Goal: Communication & Community: Answer question/provide support

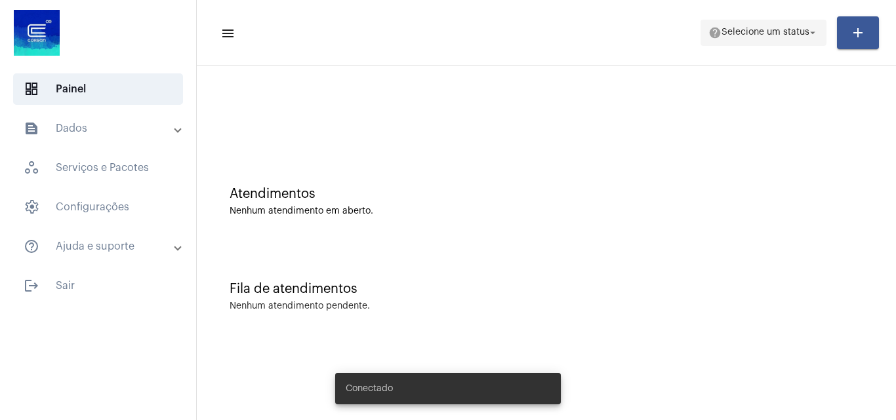
click at [742, 39] on span "help Selecione um status arrow_drop_down" at bounding box center [763, 32] width 110 height 24
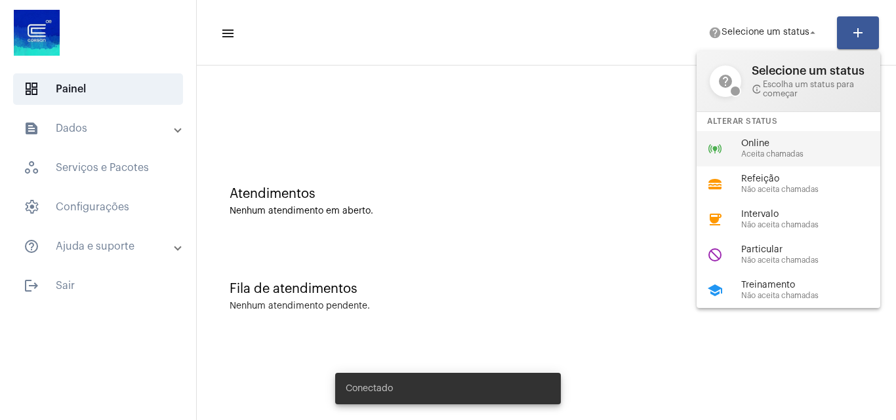
click at [770, 144] on span "Online" at bounding box center [815, 144] width 149 height 10
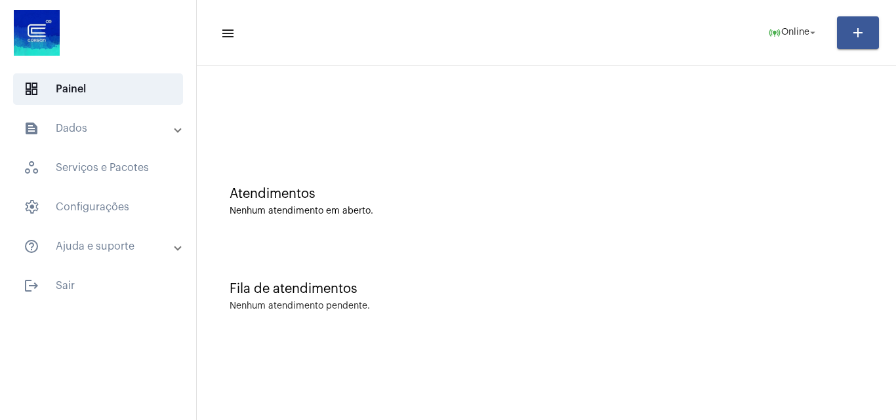
click at [179, 125] on span at bounding box center [177, 128] width 5 height 11
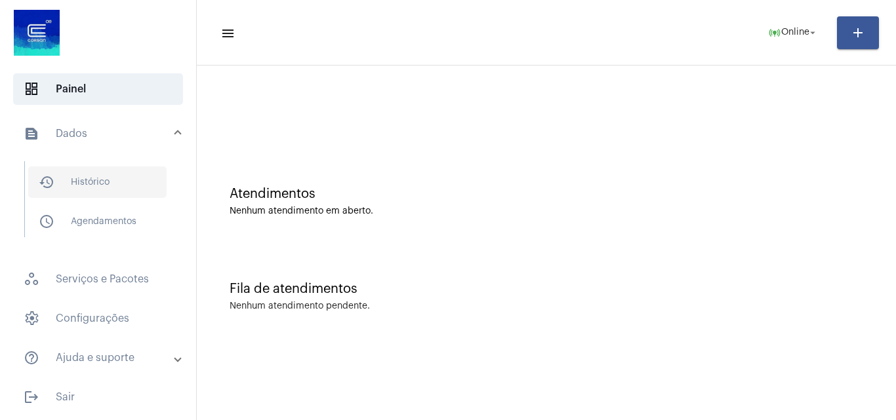
click at [144, 175] on span "history_outlined Histórico" at bounding box center [97, 182] width 138 height 31
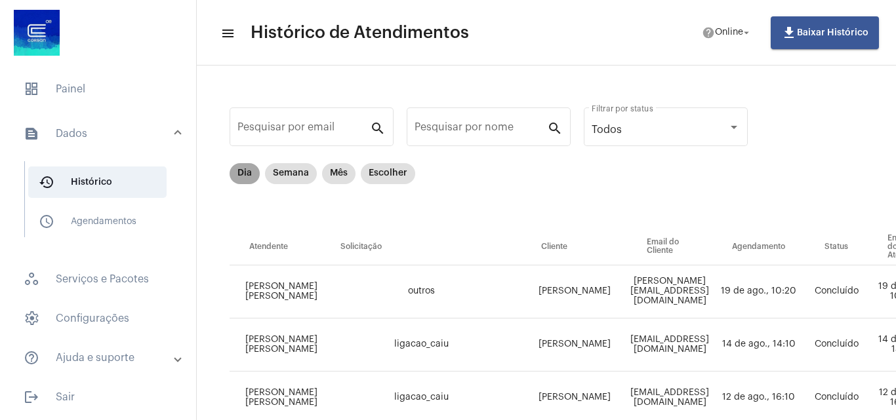
click at [244, 174] on mat-chip "Dia" at bounding box center [244, 173] width 30 height 21
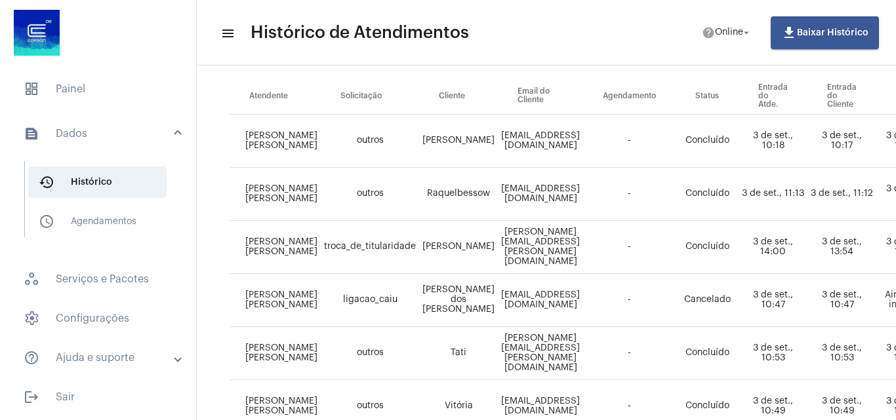
scroll to position [147, 0]
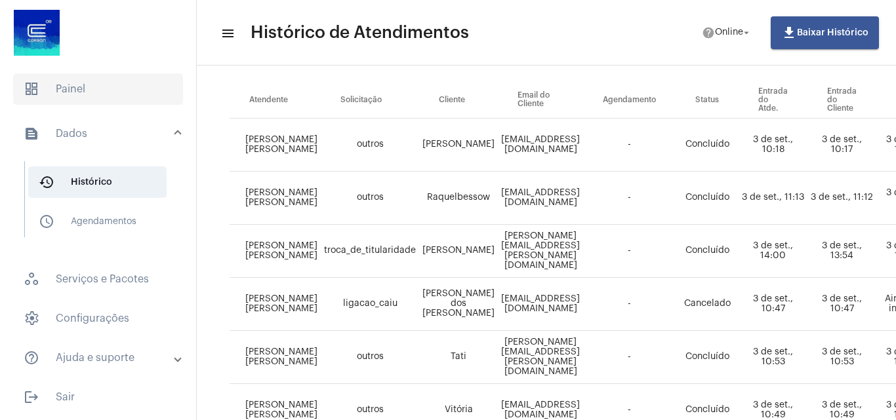
click at [41, 84] on span "dashboard Painel" at bounding box center [98, 88] width 170 height 31
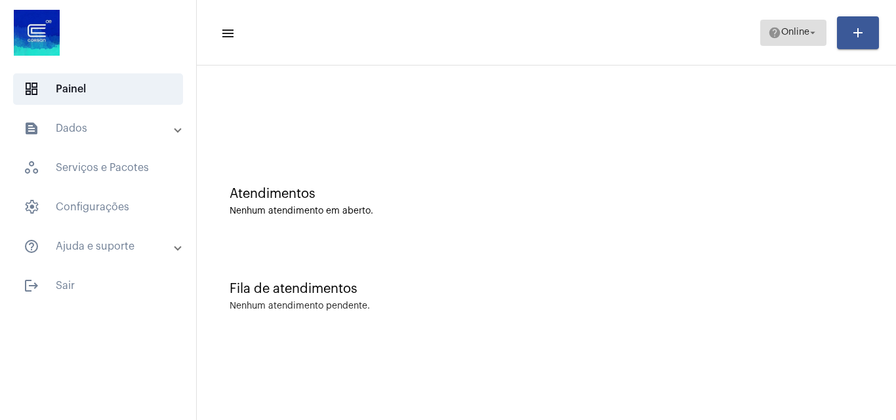
click at [787, 37] on span "help Online arrow_drop_down" at bounding box center [793, 32] width 50 height 24
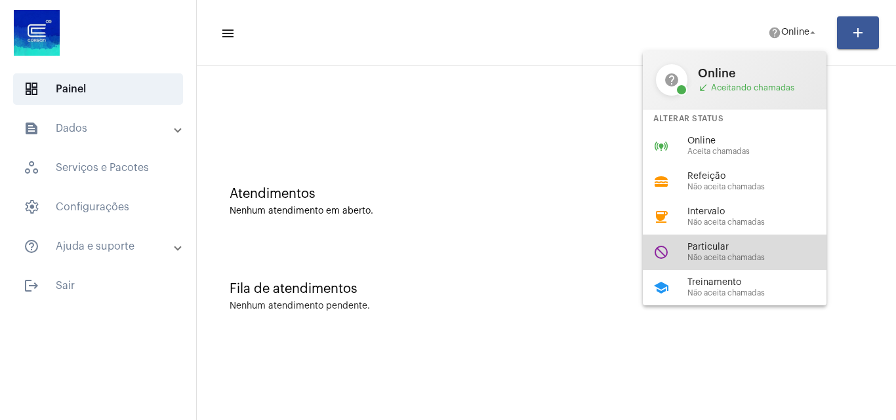
click at [734, 254] on span "Não aceita chamadas" at bounding box center [761, 258] width 149 height 9
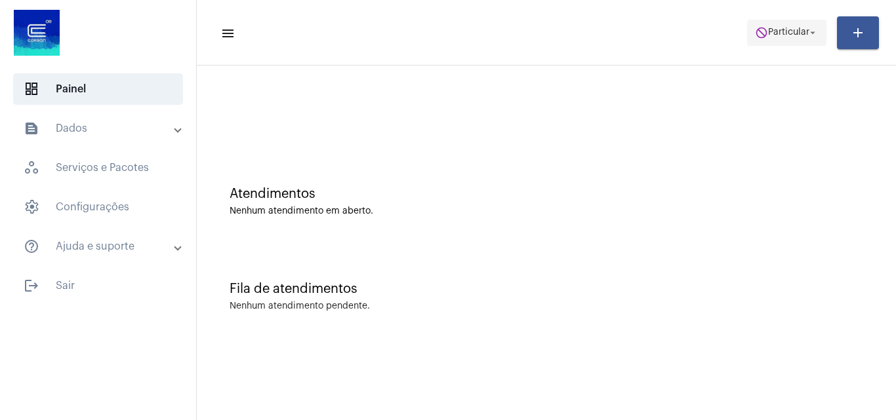
click at [784, 22] on span "do_not_disturb Particular arrow_drop_down" at bounding box center [787, 32] width 64 height 24
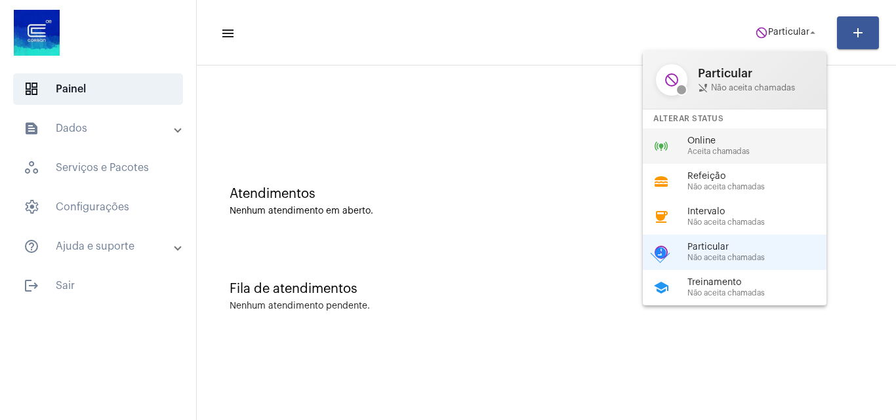
click at [774, 151] on span "Aceita chamadas" at bounding box center [761, 152] width 149 height 9
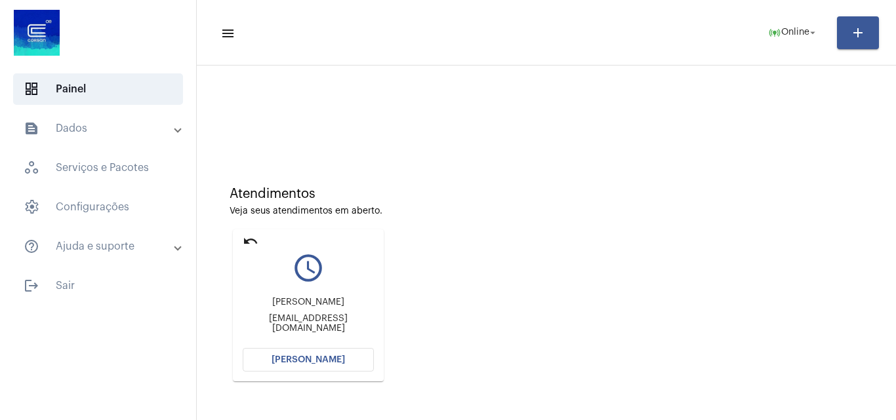
click at [313, 361] on span "[PERSON_NAME]" at bounding box center [307, 359] width 73 height 9
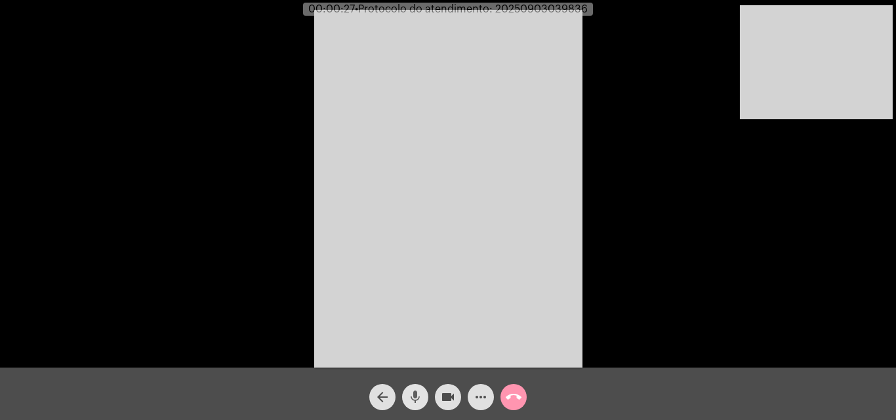
click at [418, 399] on mat-icon "mic" at bounding box center [415, 397] width 16 height 16
click at [448, 397] on mat-icon "videocam" at bounding box center [448, 397] width 16 height 16
click at [418, 400] on mat-icon "mic_off" at bounding box center [415, 397] width 16 height 16
click at [449, 395] on mat-icon "videocam_off" at bounding box center [448, 397] width 16 height 16
click at [552, 10] on span "• Protocolo do atendimento: 20250903039836" at bounding box center [470, 9] width 233 height 10
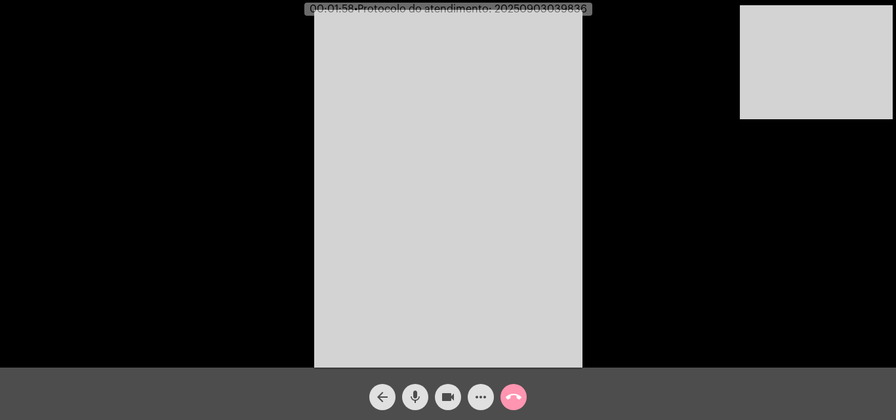
click at [552, 9] on span "• Protocolo do atendimento: 20250903039836" at bounding box center [470, 9] width 233 height 10
click at [515, 397] on mat-icon "call_end" at bounding box center [513, 397] width 16 height 16
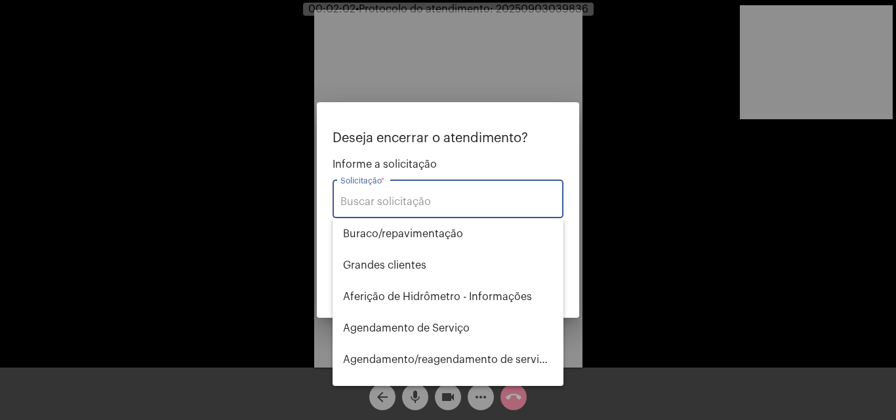
click at [442, 196] on input "Solicitação *" at bounding box center [447, 202] width 215 height 12
type input "T"
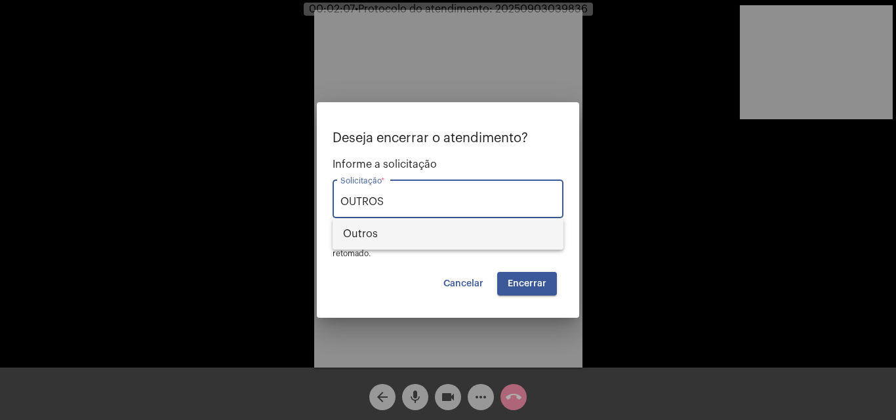
click at [445, 237] on span "Outros" at bounding box center [448, 233] width 210 height 31
type input "Outros"
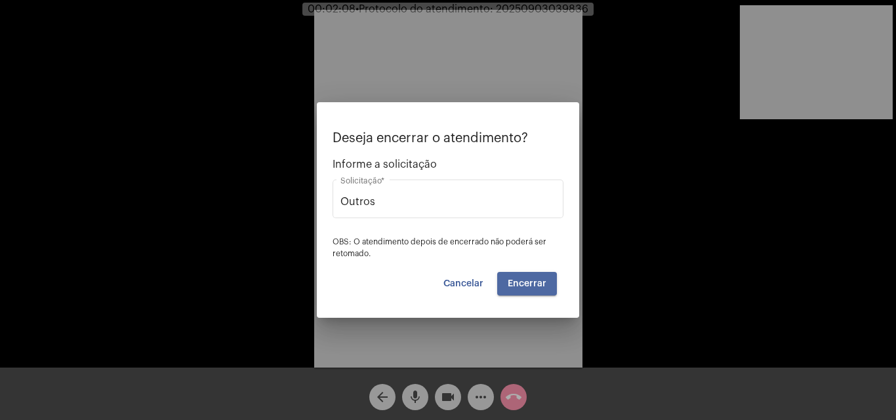
click at [526, 285] on span "Encerrar" at bounding box center [526, 283] width 39 height 9
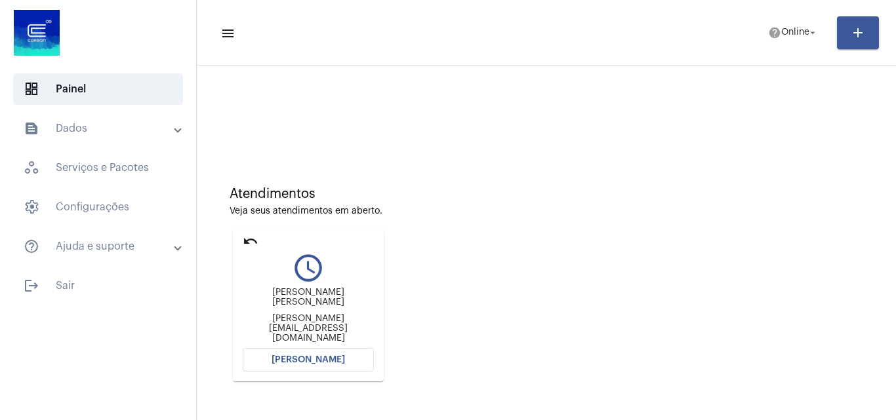
click at [243, 237] on mat-icon "undo" at bounding box center [251, 241] width 16 height 16
drag, startPoint x: 254, startPoint y: 237, endPoint x: 481, endPoint y: 144, distance: 245.8
click at [260, 237] on mat-card "undo query_builder Carme Lucia Cechin carme.cechin@caramuruconstrucao.com Abrir…" at bounding box center [308, 305] width 151 height 152
click at [783, 35] on span "Online" at bounding box center [795, 32] width 28 height 9
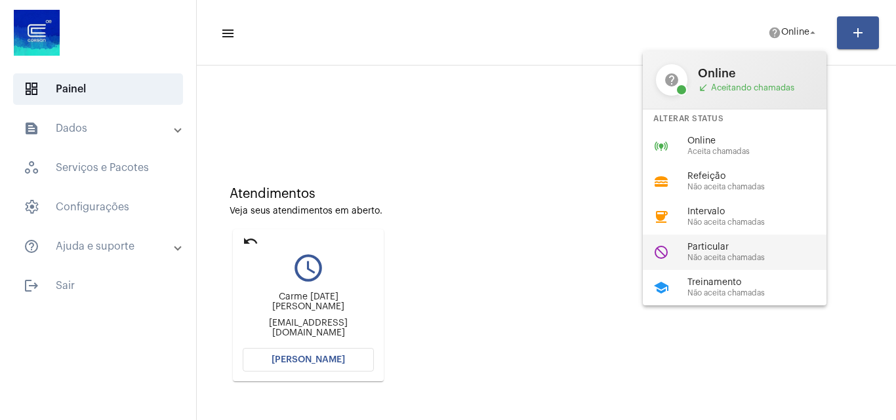
click at [761, 247] on span "Particular" at bounding box center [761, 248] width 149 height 10
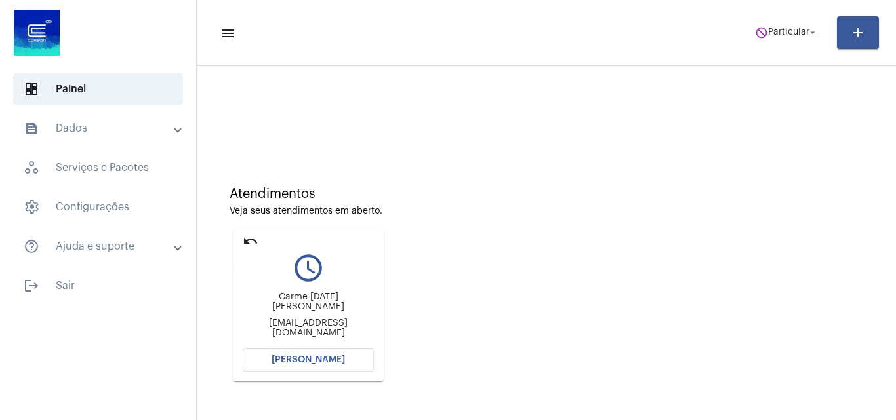
click at [249, 235] on mat-icon "undo" at bounding box center [251, 241] width 16 height 16
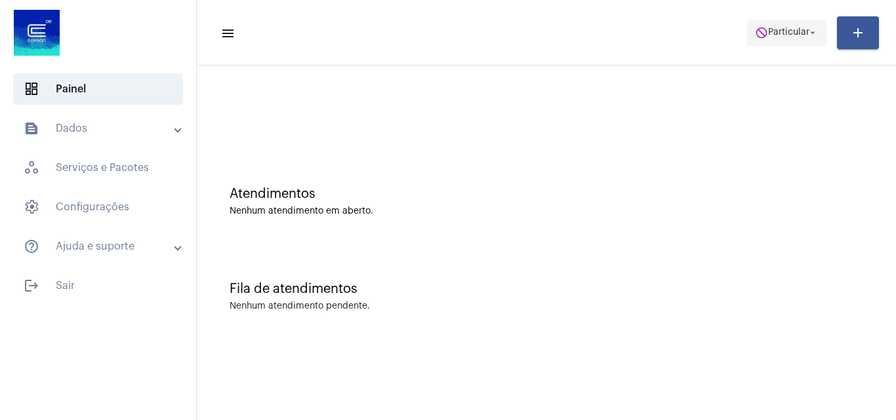
click at [787, 28] on span "Particular" at bounding box center [788, 32] width 41 height 9
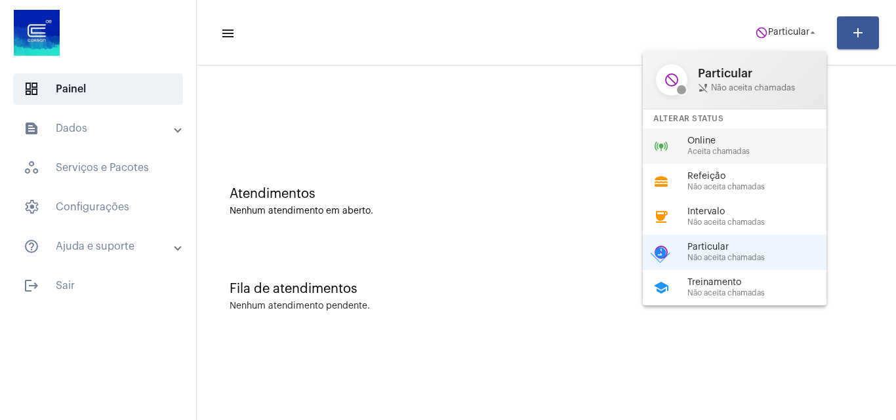
click at [721, 152] on span "Aceita chamadas" at bounding box center [761, 152] width 149 height 9
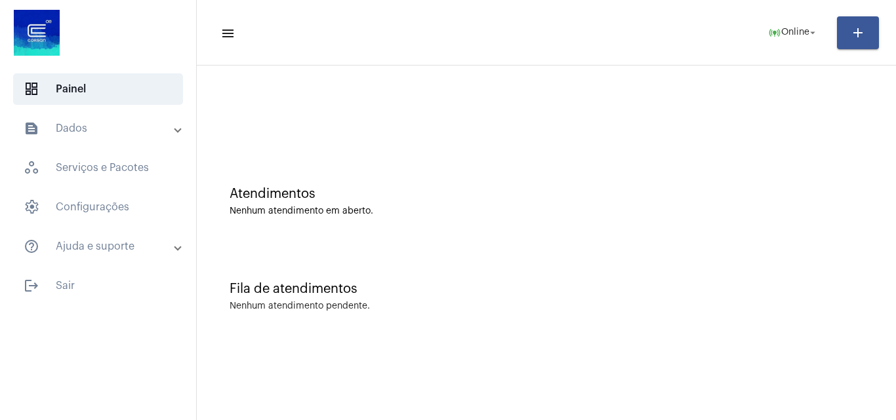
click at [526, 131] on div at bounding box center [546, 109] width 686 height 75
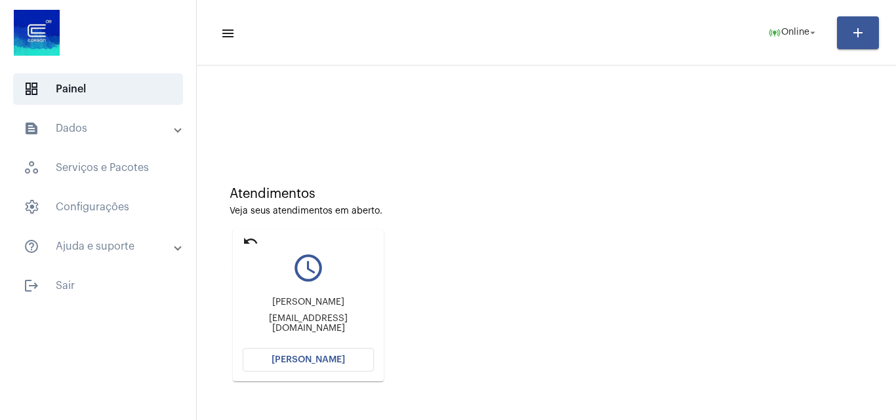
click at [255, 239] on mat-icon "undo" at bounding box center [251, 241] width 16 height 16
click at [332, 363] on span "[PERSON_NAME]" at bounding box center [307, 359] width 73 height 9
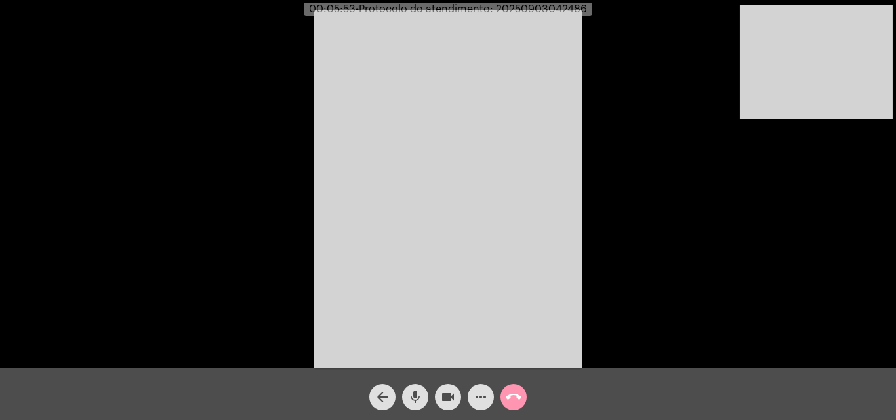
click at [413, 394] on mat-icon "mic" at bounding box center [415, 397] width 16 height 16
click at [414, 387] on span "mic_off" at bounding box center [415, 397] width 16 height 26
click at [414, 388] on span "mic" at bounding box center [415, 397] width 16 height 26
click at [446, 395] on mat-icon "videocam" at bounding box center [448, 397] width 16 height 16
click at [444, 390] on mat-icon "videocam_off" at bounding box center [448, 397] width 16 height 16
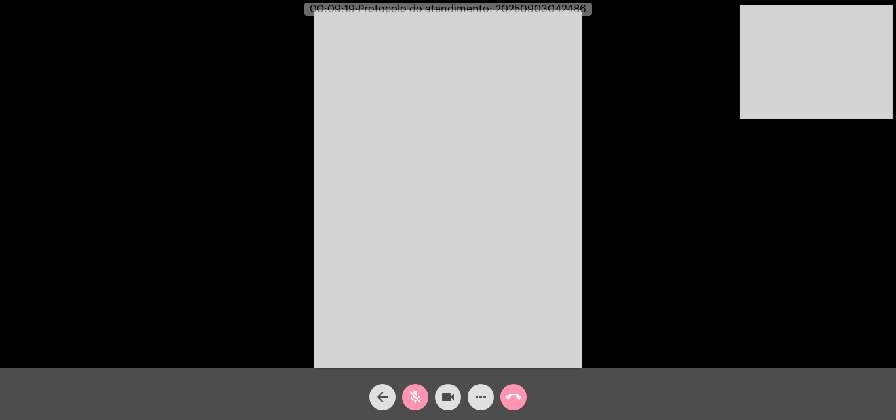
click at [422, 399] on mat-icon "mic_off" at bounding box center [415, 397] width 16 height 16
click at [470, 386] on div "more_horiz" at bounding box center [480, 394] width 33 height 33
click at [479, 391] on mat-icon "more_horiz" at bounding box center [481, 397] width 16 height 16
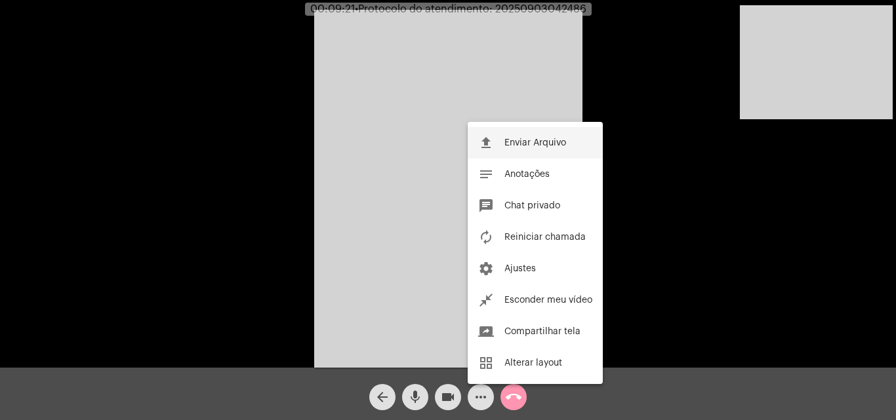
click at [527, 132] on button "file_upload Enviar Arquivo" at bounding box center [534, 142] width 135 height 31
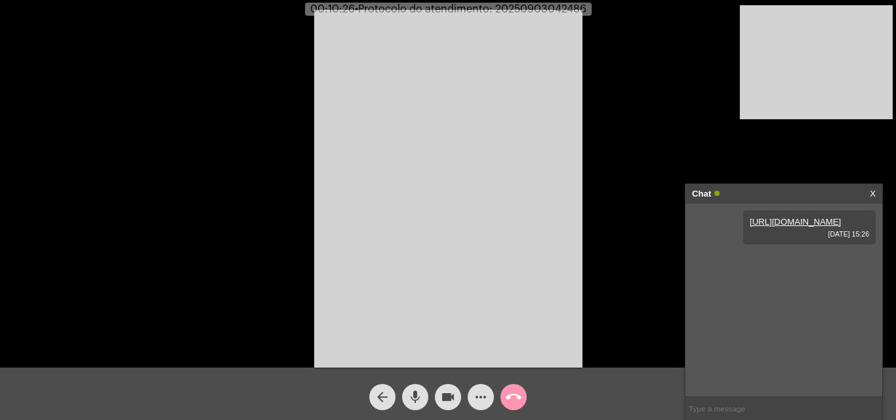
click at [530, 7] on span "• Protocolo do atendimento: 20250903042486" at bounding box center [470, 9] width 231 height 10
copy span "20250903042486"
click at [762, 413] on input "text" at bounding box center [783, 408] width 197 height 23
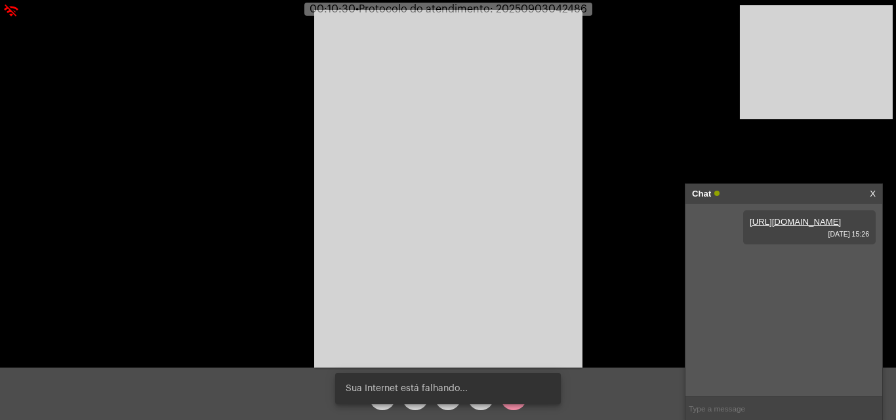
paste input "20250903042486"
type input "20250903042486"
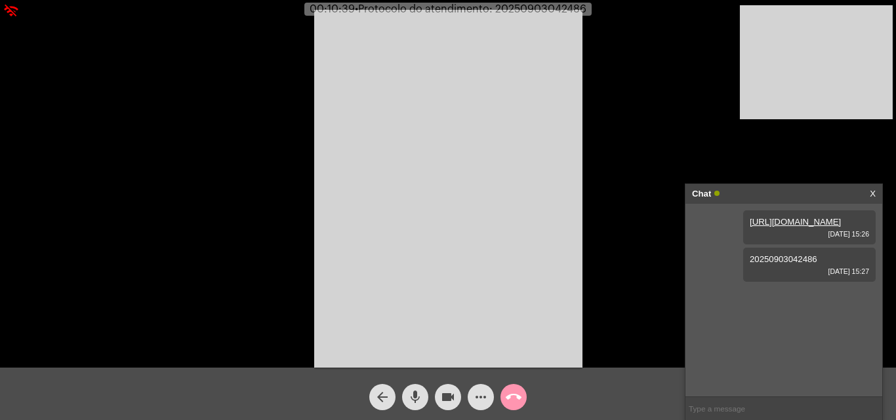
click at [515, 397] on mat-icon "call_end" at bounding box center [513, 397] width 16 height 16
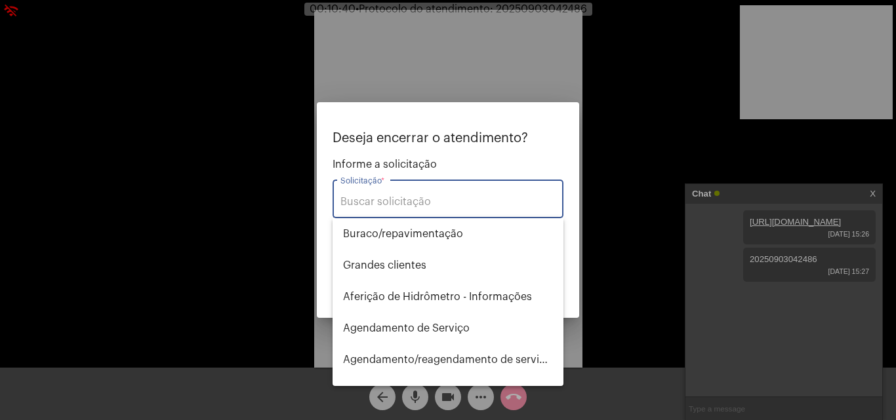
click at [397, 197] on input "Solicitação *" at bounding box center [447, 202] width 215 height 12
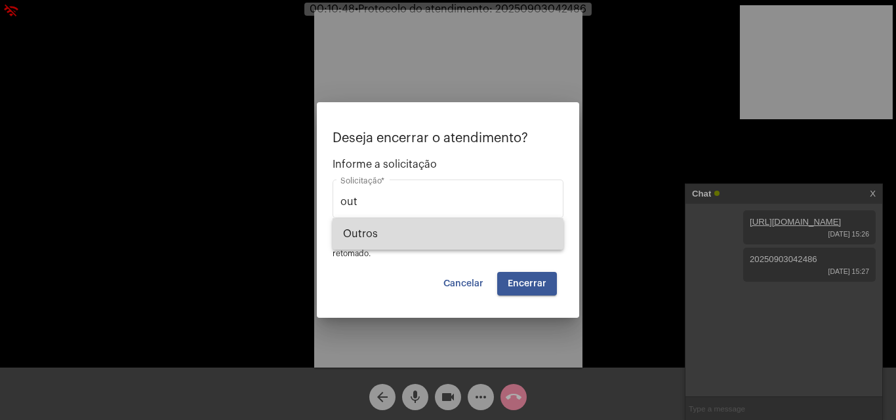
click at [406, 236] on span "Outros" at bounding box center [448, 233] width 210 height 31
type input "Outros"
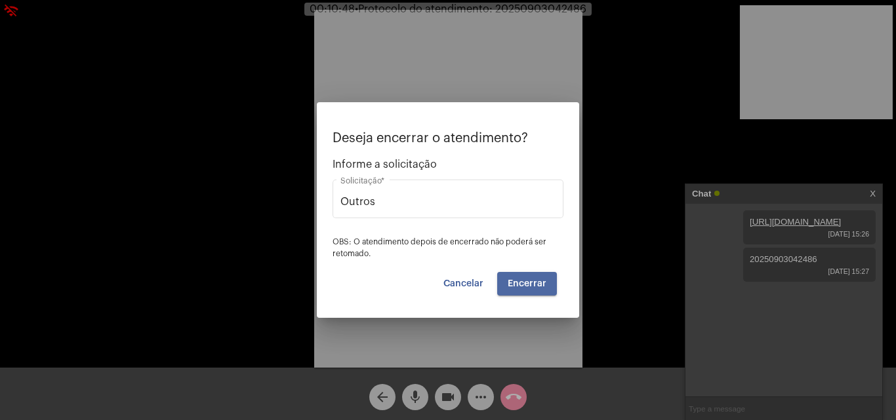
click at [533, 283] on span "Encerrar" at bounding box center [526, 283] width 39 height 9
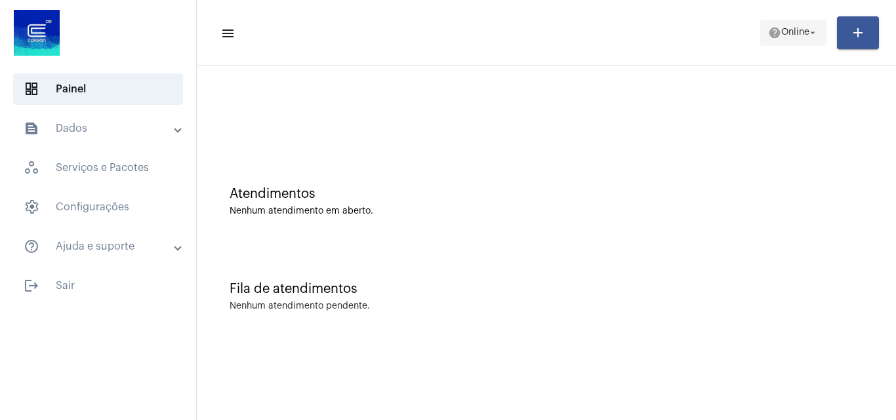
click at [785, 31] on span "Online" at bounding box center [795, 32] width 28 height 9
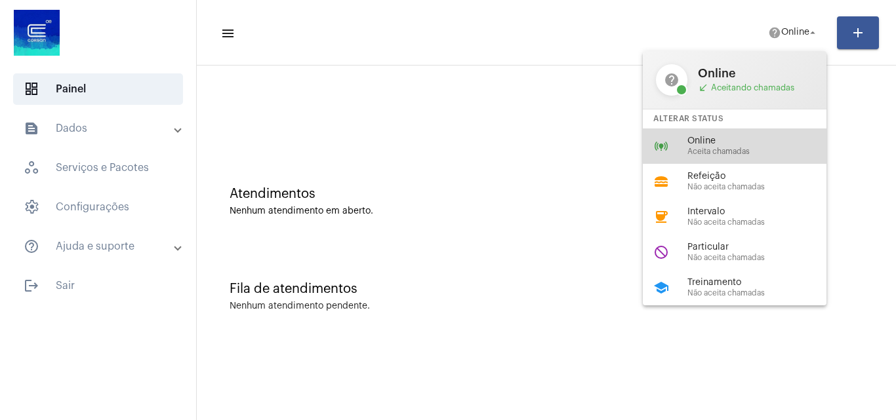
click at [716, 141] on span "Online" at bounding box center [761, 141] width 149 height 10
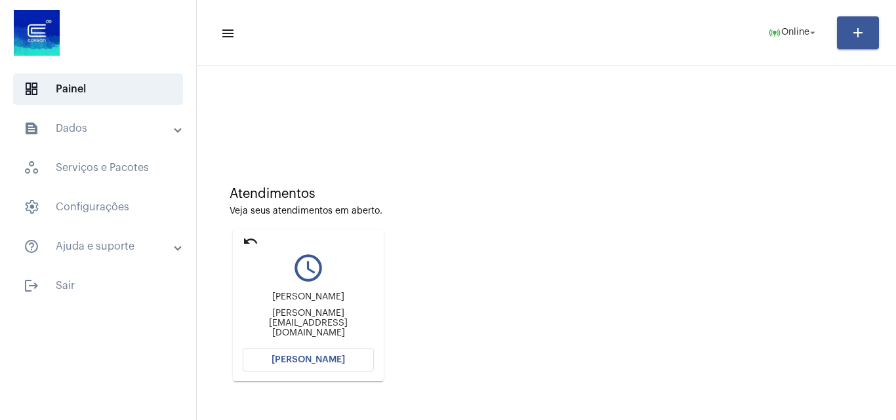
click at [339, 359] on span "[PERSON_NAME]" at bounding box center [307, 359] width 73 height 9
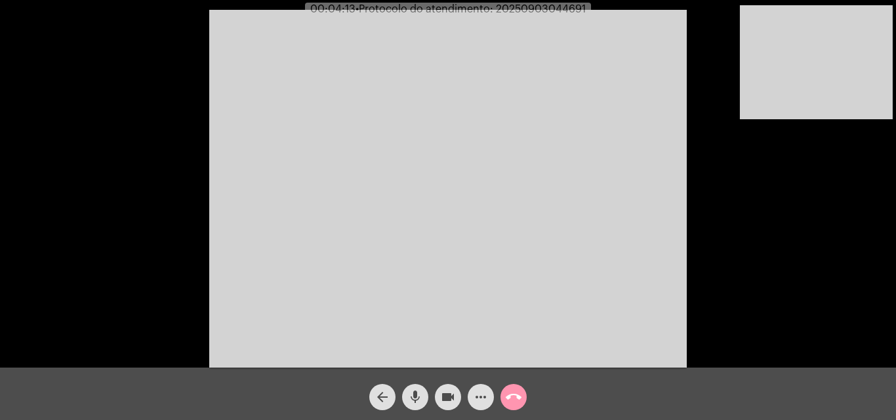
click at [420, 398] on mat-icon "mic" at bounding box center [415, 397] width 16 height 16
click at [447, 397] on mat-icon "videocam" at bounding box center [448, 397] width 16 height 16
click at [441, 397] on mat-icon "videocam_off" at bounding box center [448, 397] width 16 height 16
click at [417, 396] on mat-icon "mic_off" at bounding box center [415, 397] width 16 height 16
click at [414, 397] on mat-icon "mic" at bounding box center [415, 397] width 16 height 16
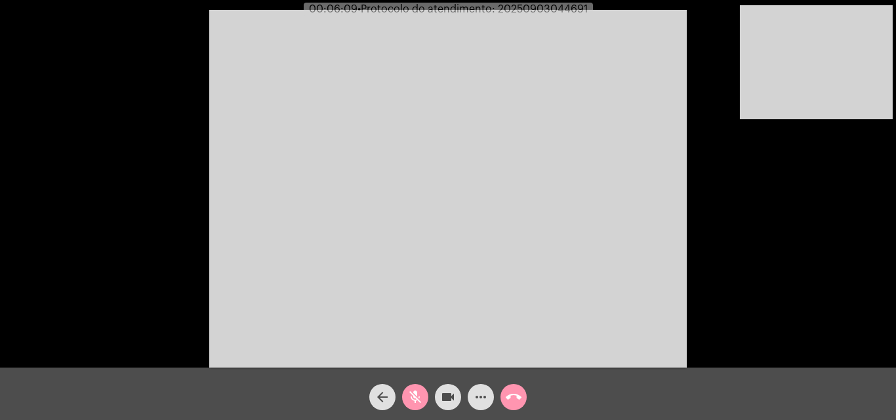
click at [405, 398] on button "mic_off" at bounding box center [415, 397] width 26 height 26
drag, startPoint x: 415, startPoint y: 398, endPoint x: 448, endPoint y: 387, distance: 35.0
click at [419, 397] on mat-icon "mic" at bounding box center [415, 397] width 16 height 16
click at [456, 387] on button "videocam" at bounding box center [448, 397] width 26 height 26
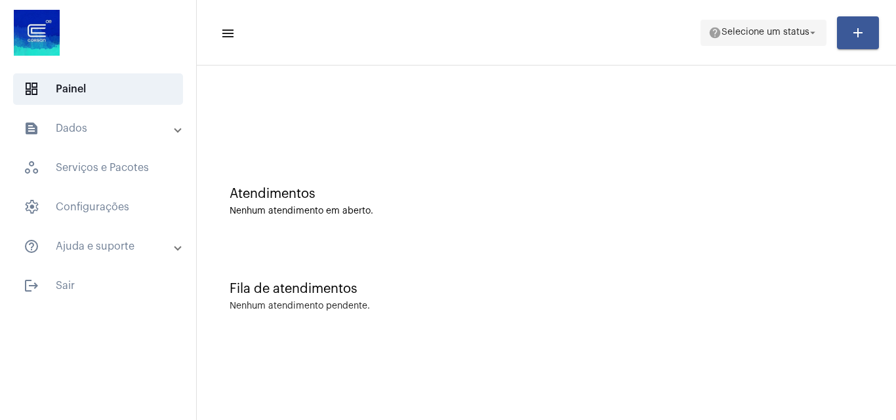
click at [782, 30] on span "Selecione um status" at bounding box center [765, 32] width 88 height 9
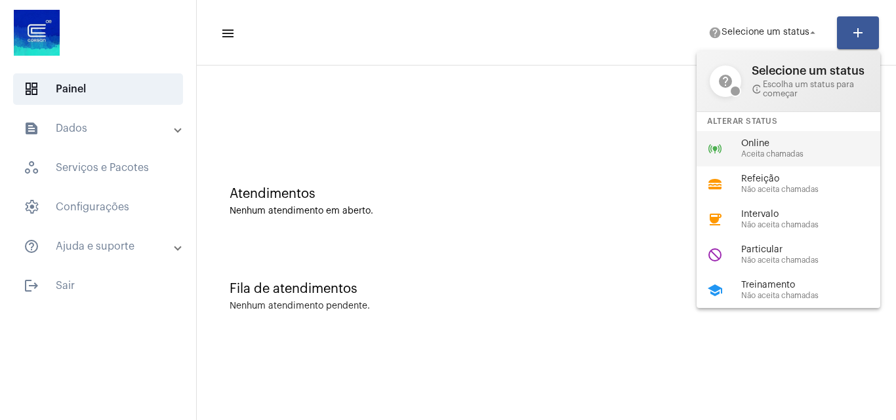
click at [755, 156] on span "Aceita chamadas" at bounding box center [815, 154] width 149 height 9
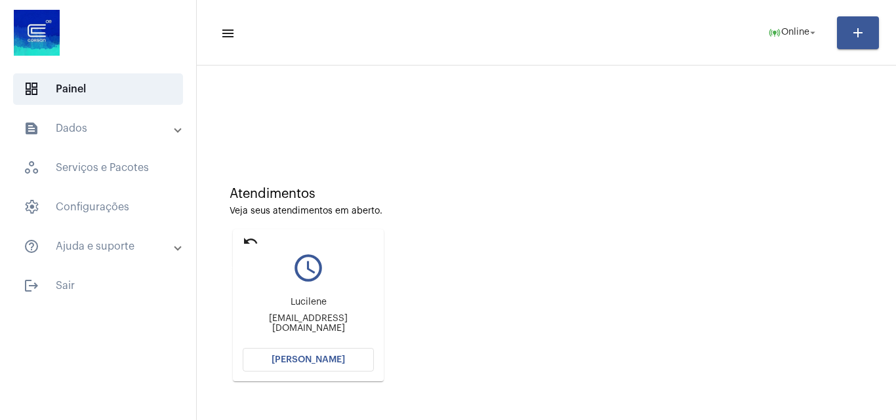
click at [249, 240] on mat-icon "undo" at bounding box center [251, 241] width 16 height 16
click at [306, 356] on span "[PERSON_NAME]" at bounding box center [307, 359] width 73 height 9
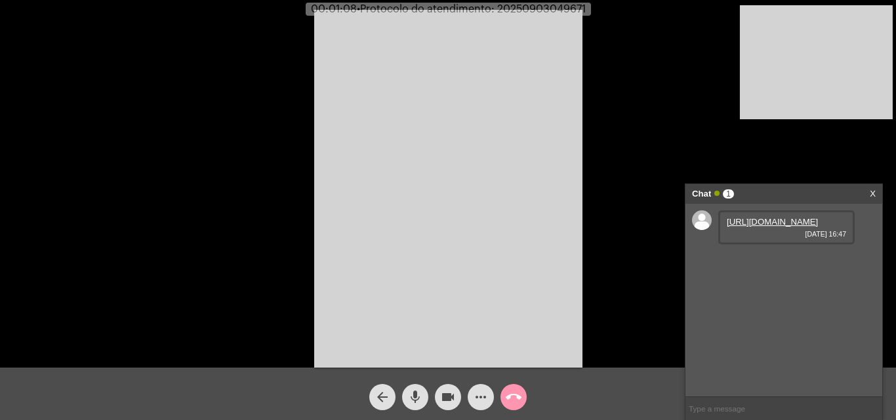
click at [772, 227] on link "[URL][DOMAIN_NAME]" at bounding box center [771, 222] width 91 height 10
click at [774, 264] on link "[URL][DOMAIN_NAME]" at bounding box center [771, 259] width 91 height 10
click at [768, 227] on link "[URL][DOMAIN_NAME]" at bounding box center [771, 222] width 91 height 10
click at [764, 302] on link "[URL][DOMAIN_NAME]" at bounding box center [771, 297] width 91 height 10
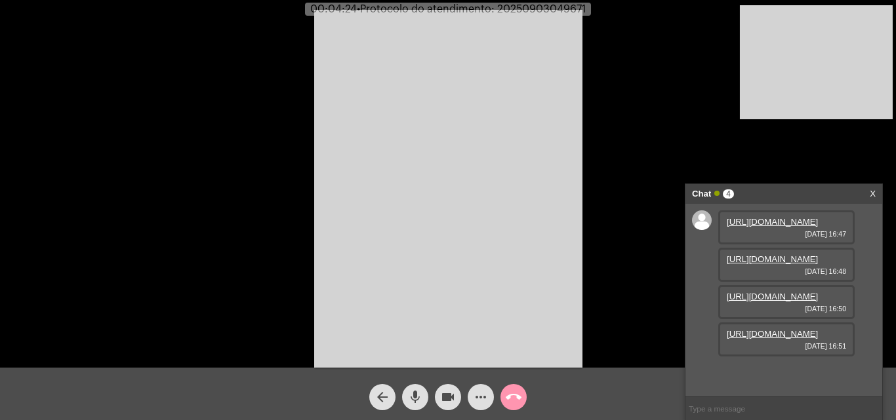
scroll to position [78, 0]
click at [783, 339] on link "[URL][DOMAIN_NAME]" at bounding box center [771, 334] width 91 height 10
click at [800, 264] on link "[URL][DOMAIN_NAME]" at bounding box center [771, 259] width 91 height 10
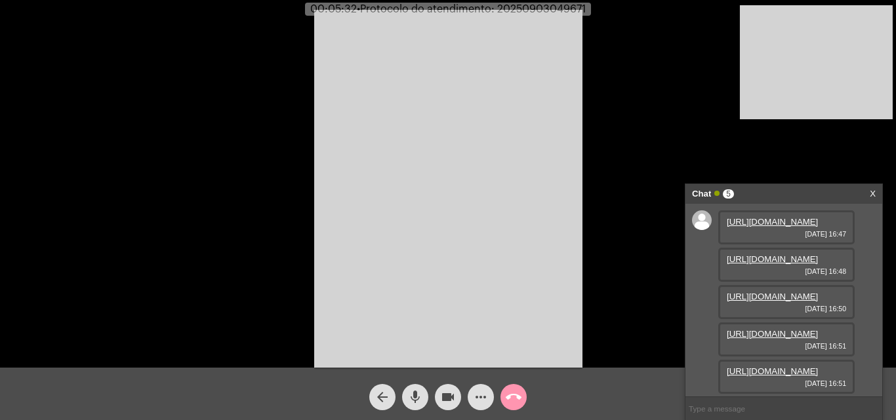
click at [776, 366] on link "[URL][DOMAIN_NAME]" at bounding box center [771, 371] width 91 height 10
click at [486, 391] on mat-icon "more_horiz" at bounding box center [481, 397] width 16 height 16
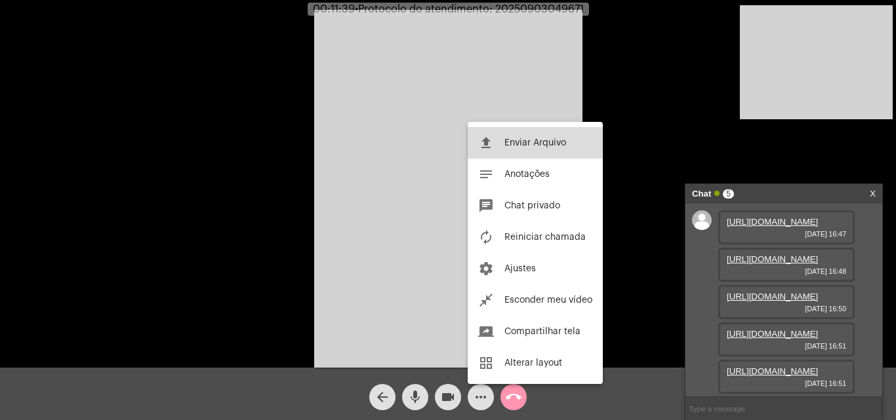
click at [523, 144] on span "Enviar Arquivo" at bounding box center [535, 142] width 62 height 9
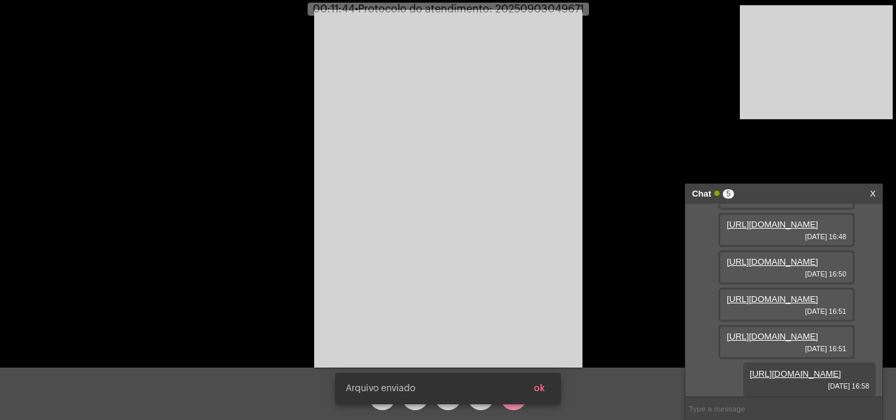
scroll to position [212, 0]
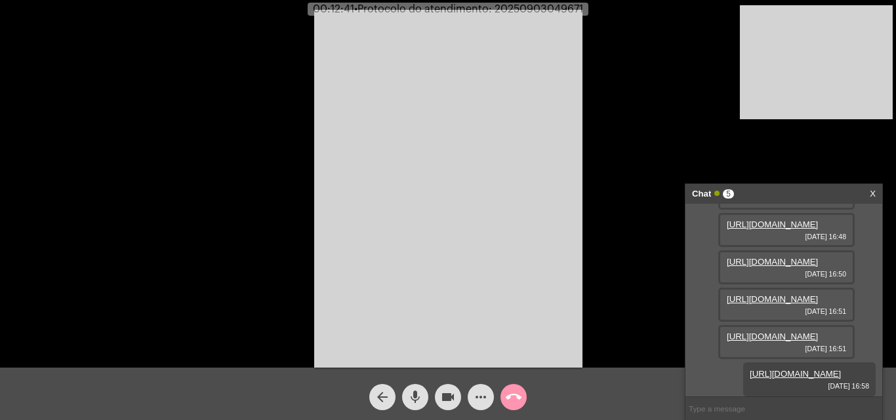
click at [543, 7] on span "• Protocolo do atendimento: 20250903049671" at bounding box center [468, 9] width 229 height 10
copy span "20250903049671"
click at [735, 401] on input "text" at bounding box center [783, 408] width 197 height 23
paste input "20250903049671"
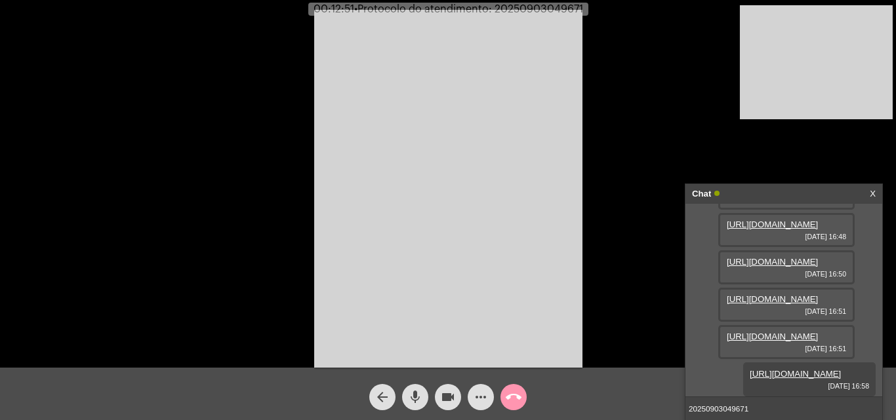
type input "20250903049671"
click at [416, 397] on mat-icon "mic" at bounding box center [415, 397] width 16 height 16
click at [412, 396] on mat-icon "mic_off" at bounding box center [415, 397] width 16 height 16
click at [415, 393] on mat-icon "mic" at bounding box center [415, 397] width 16 height 16
click at [451, 393] on mat-icon "videocam" at bounding box center [448, 397] width 16 height 16
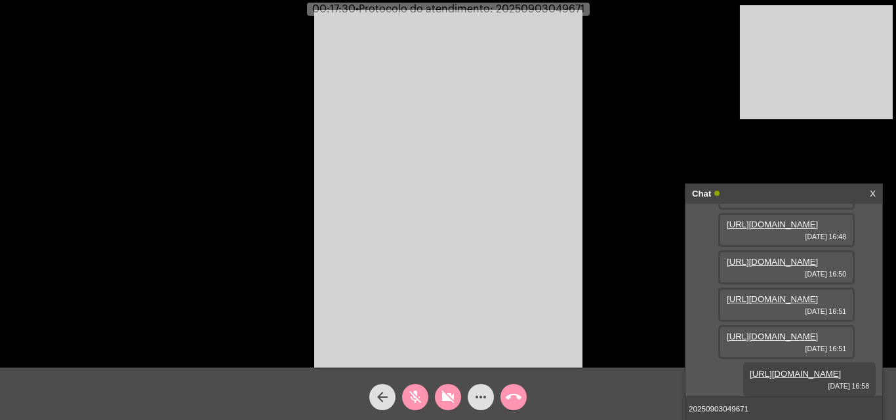
click at [445, 396] on mat-icon "videocam_off" at bounding box center [448, 397] width 16 height 16
click at [419, 399] on mat-icon "mic_off" at bounding box center [415, 397] width 16 height 16
click at [767, 408] on input "20250903049671" at bounding box center [783, 408] width 197 height 23
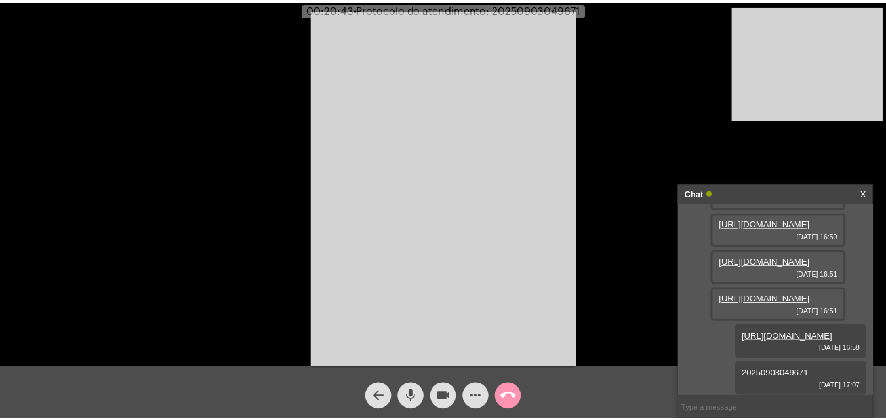
scroll to position [249, 0]
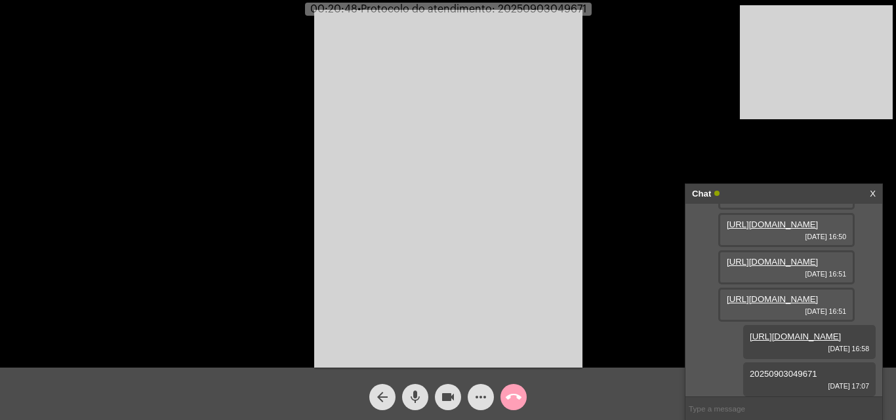
click at [513, 391] on mat-icon "call_end" at bounding box center [513, 397] width 16 height 16
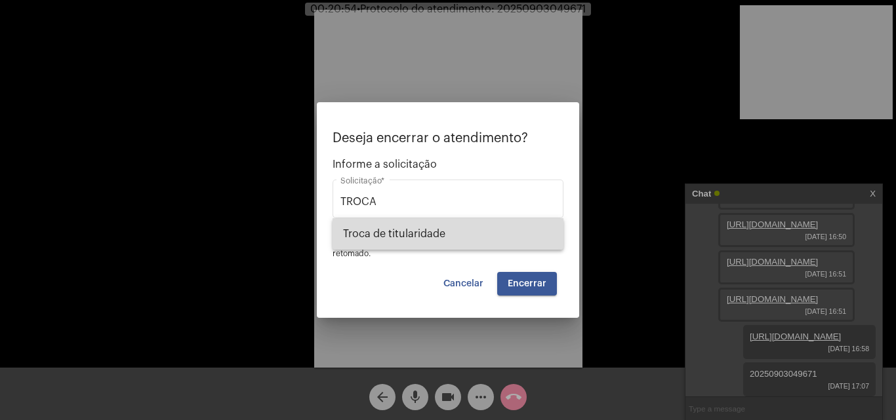
click at [441, 230] on span "Troca de titularidade" at bounding box center [448, 233] width 210 height 31
type input "Troca de titularidade"
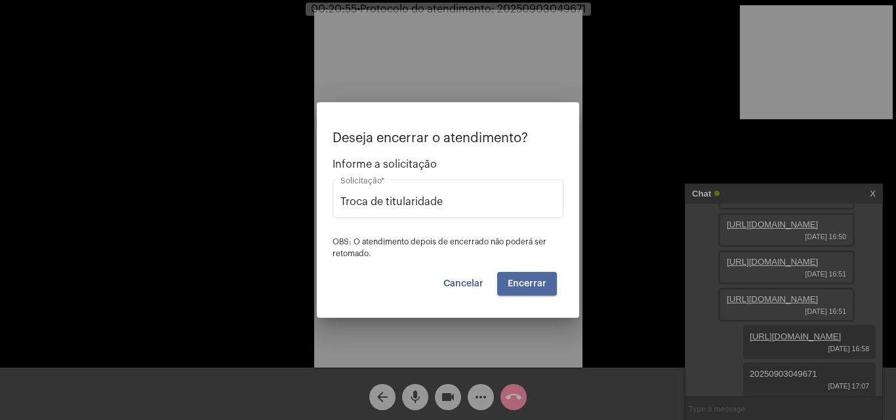
click at [527, 279] on span "Encerrar" at bounding box center [526, 283] width 39 height 9
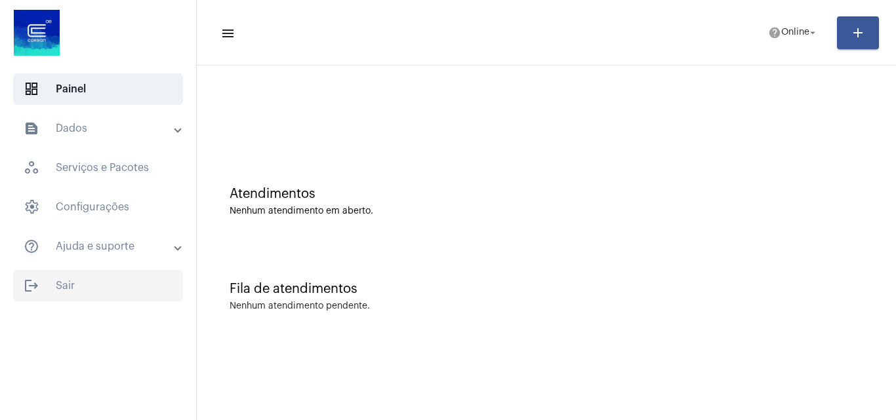
click at [69, 290] on span "logout Sair" at bounding box center [98, 285] width 170 height 31
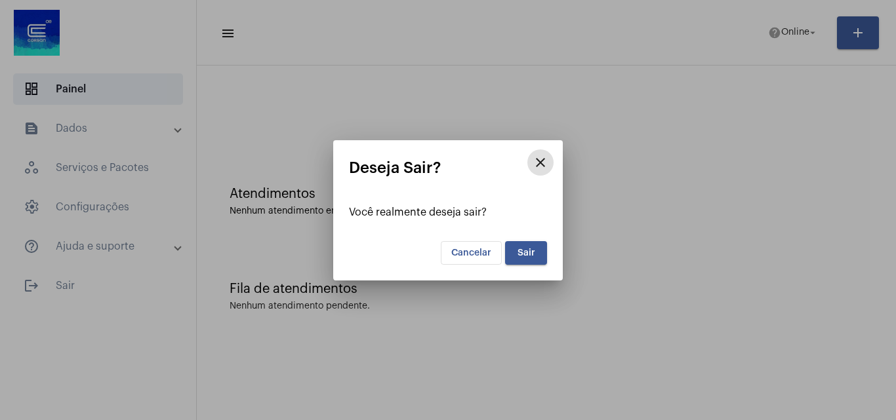
click at [515, 249] on button "Sair" at bounding box center [526, 253] width 42 height 24
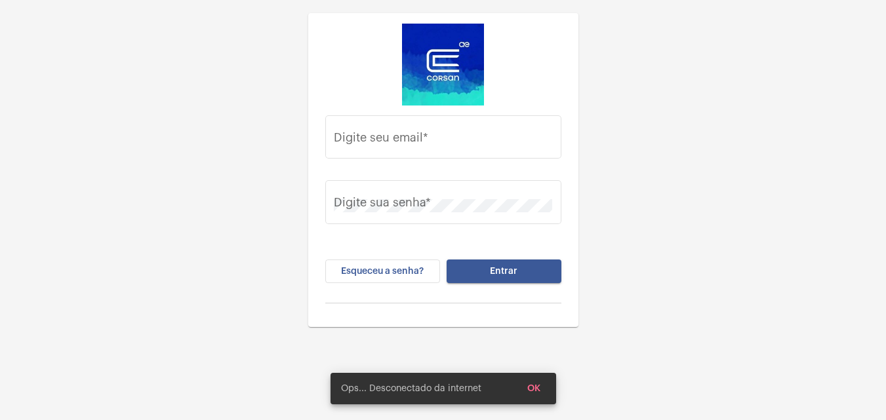
type input "[PERSON_NAME][EMAIL_ADDRESS][PERSON_NAME][DOMAIN_NAME]"
